Goal: Task Accomplishment & Management: Use online tool/utility

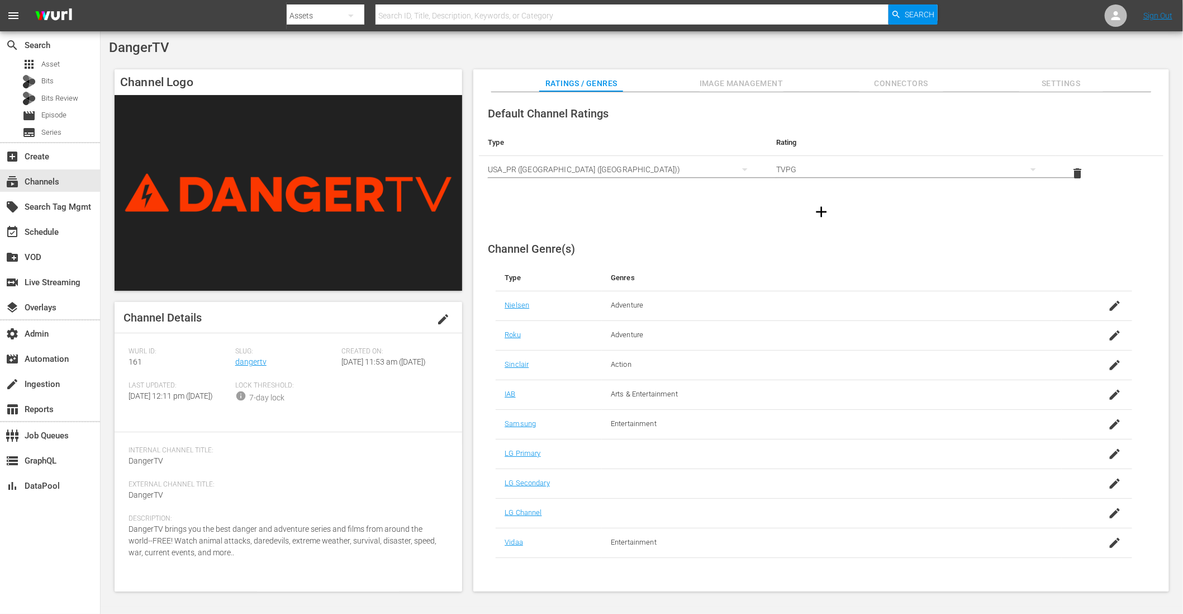
click at [280, 418] on div "Lock Threshold: info 7-day lock" at bounding box center [288, 399] width 107 height 37
click at [38, 310] on div "layers Overlays" at bounding box center [31, 306] width 63 height 10
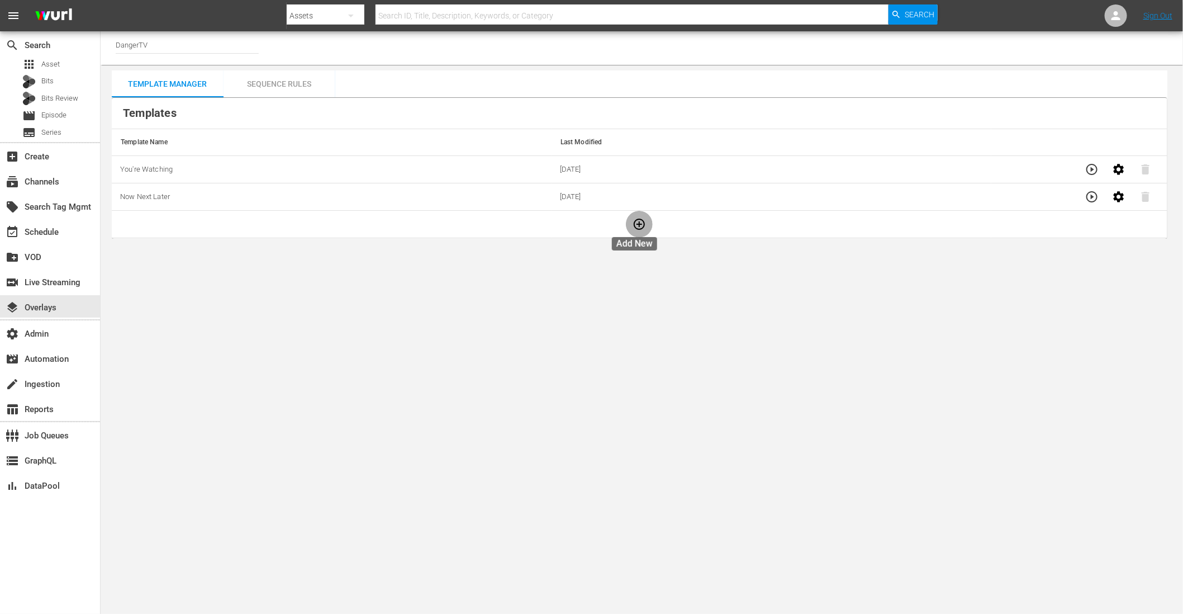
click at [636, 224] on icon "button" at bounding box center [639, 224] width 11 height 11
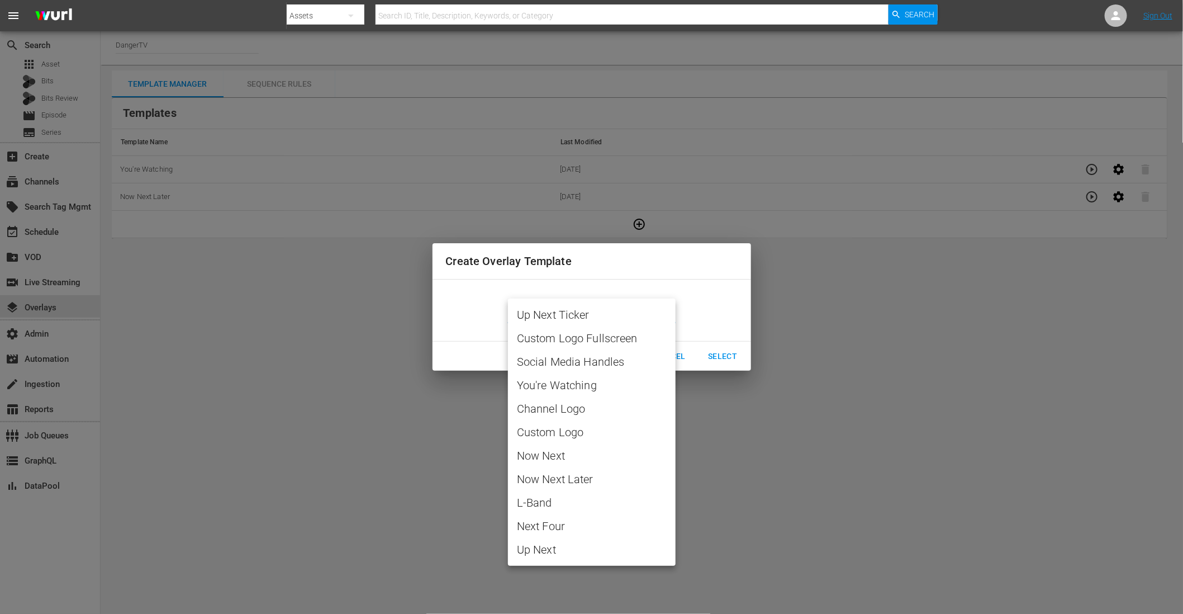
click at [624, 311] on body "menu Search By Assets Search ID, Title, Description, Keywords, or Category Sear…" at bounding box center [591, 307] width 1183 height 614
click at [446, 310] on div at bounding box center [591, 307] width 1183 height 614
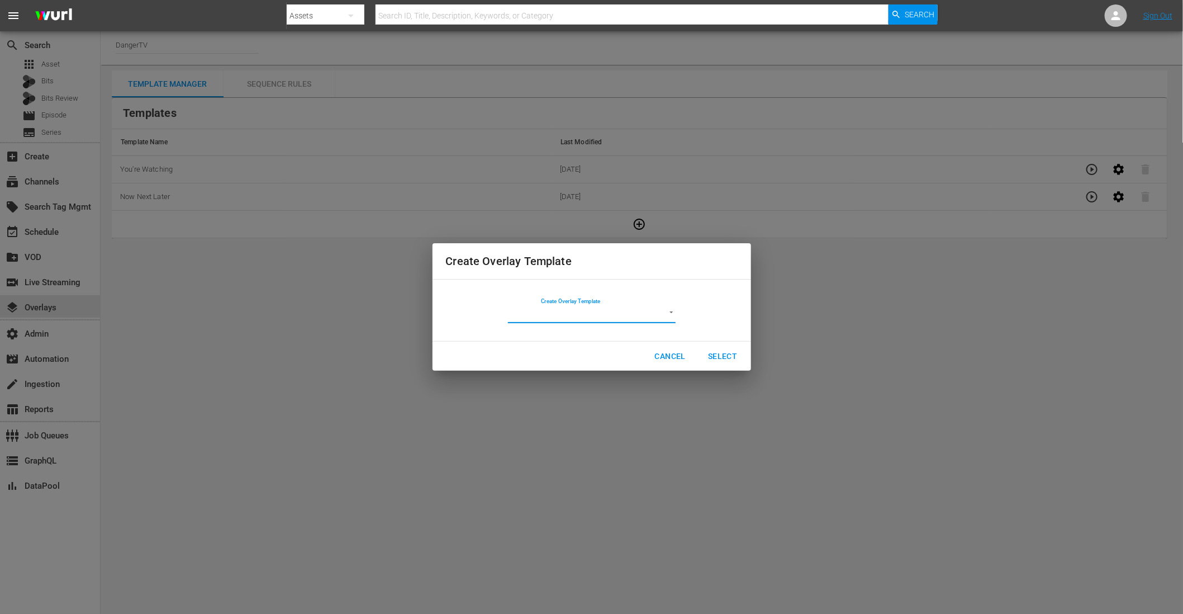
click at [669, 361] on span "Cancel" at bounding box center [670, 356] width 31 height 14
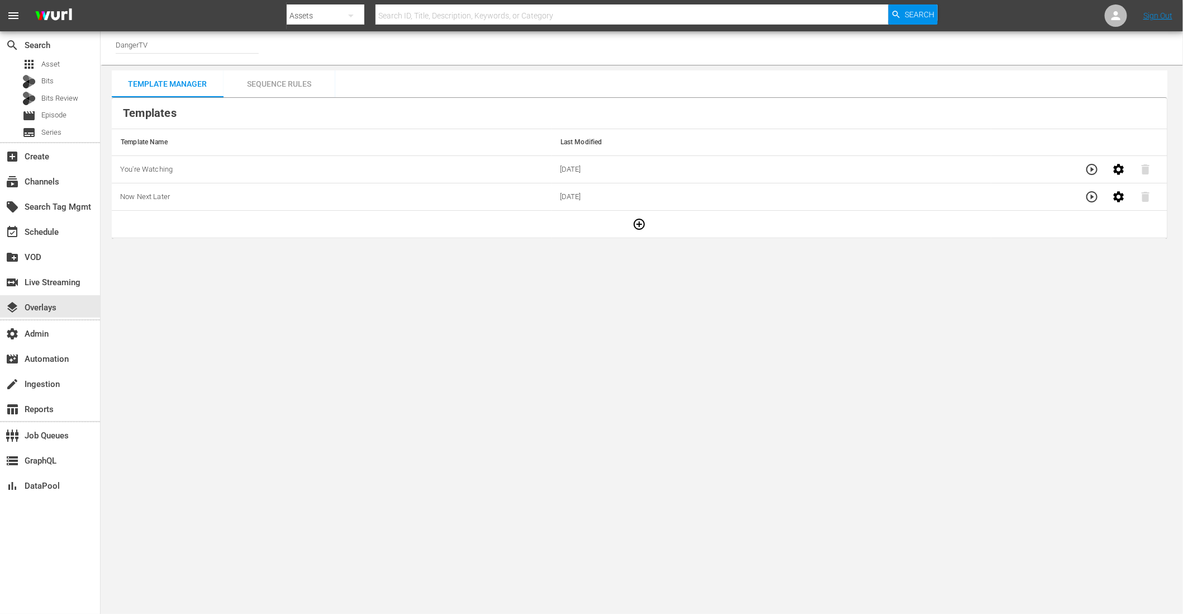
click at [528, 327] on body "menu Search By Assets Search ID, Title, Description, Keywords, or Category Sear…" at bounding box center [591, 307] width 1183 height 614
